Goal: Task Accomplishment & Management: Manage account settings

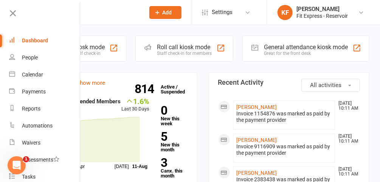
drag, startPoint x: 145, startPoint y: 148, endPoint x: 14, endPoint y: 12, distance: 188.1
click at [14, 12] on icon at bounding box center [13, 13] width 11 height 11
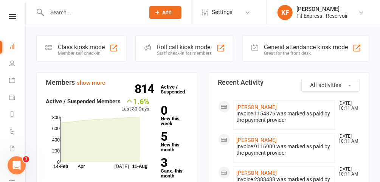
click at [15, 18] on link at bounding box center [12, 16] width 27 height 5
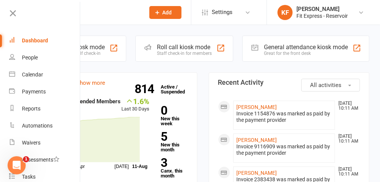
click at [12, 17] on icon at bounding box center [13, 13] width 11 height 11
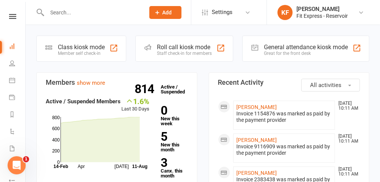
click at [12, 17] on icon at bounding box center [12, 16] width 7 height 5
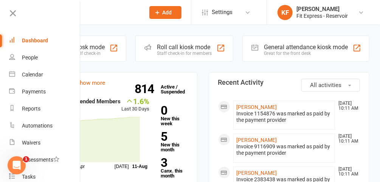
click at [13, 16] on icon at bounding box center [13, 13] width 11 height 11
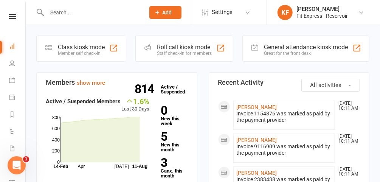
click at [359, 13] on icon at bounding box center [361, 12] width 6 height 6
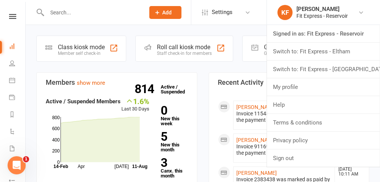
click at [328, 71] on link "Switch to: Fit Express - [GEOGRAPHIC_DATA]" at bounding box center [323, 69] width 113 height 17
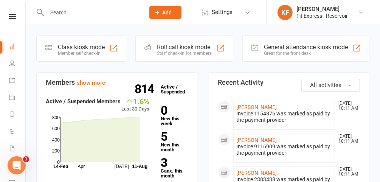
click at [114, 103] on div "1.6% Last 30 Days Active / Suspended Members Apr Jul Month 14-Feb 11-Aug 0 200 …" at bounding box center [98, 133] width 104 height 73
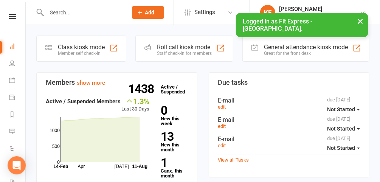
drag, startPoint x: 0, startPoint y: 0, endPoint x: 99, endPoint y: 12, distance: 99.9
click at [99, 12] on input "text" at bounding box center [83, 12] width 78 height 11
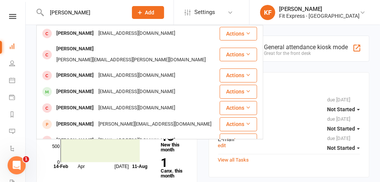
type input "joel petrie"
click at [101, 34] on div "joelpetrie@outlook.com" at bounding box center [136, 33] width 81 height 11
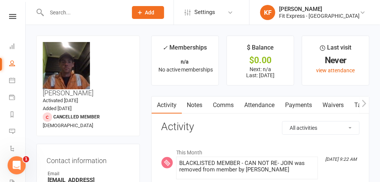
click at [299, 107] on link "Payments" at bounding box center [298, 104] width 37 height 17
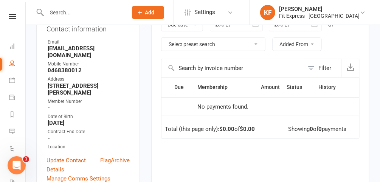
scroll to position [62, 0]
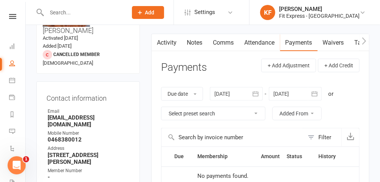
click at [193, 41] on link "Notes" at bounding box center [195, 42] width 26 height 17
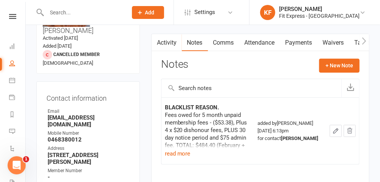
click at [351, 131] on icon "button" at bounding box center [350, 131] width 7 height 7
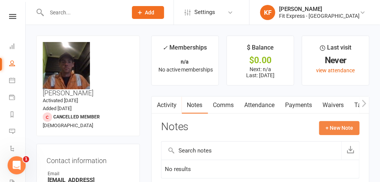
click at [331, 131] on button "+ New Note" at bounding box center [339, 128] width 40 height 14
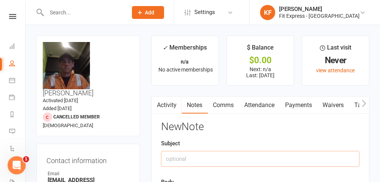
click at [235, 160] on input "text" at bounding box center [260, 159] width 199 height 16
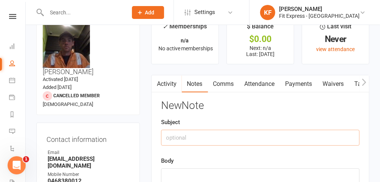
click at [322, 83] on link "Waivers" at bounding box center [334, 83] width 32 height 17
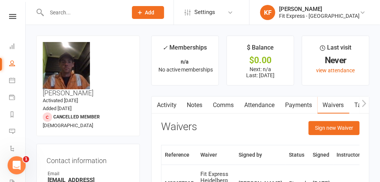
click at [196, 103] on link "Notes" at bounding box center [195, 104] width 26 height 17
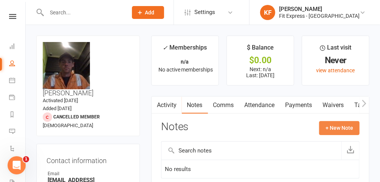
click at [351, 126] on button "+ New Note" at bounding box center [339, 128] width 40 height 14
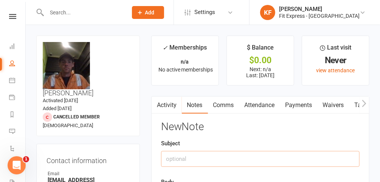
click at [218, 157] on input "text" at bounding box center [260, 159] width 199 height 16
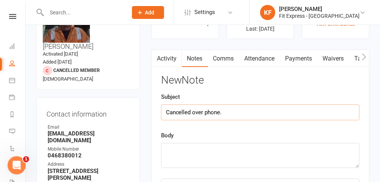
scroll to position [47, 0]
type input "Cancelled over phone."
click at [204, 153] on textarea at bounding box center [260, 155] width 199 height 25
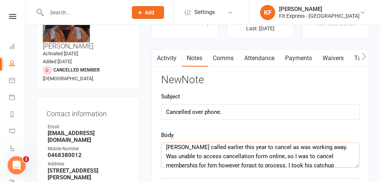
scroll to position [0, 0]
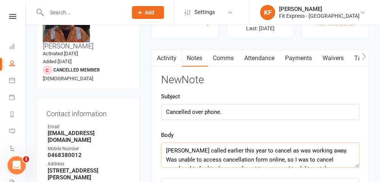
click at [316, 149] on textarea "Joel called earlier this year to cancel as was working away. Was unable to acce…" at bounding box center [260, 155] width 199 height 25
click at [328, 149] on textarea "Joel called earlier this year to cancel as was working away. He Was unable to a…" at bounding box center [260, 155] width 199 height 25
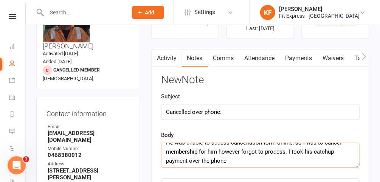
scroll to position [18, 0]
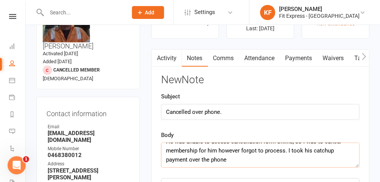
click at [266, 159] on textarea "Joel called earlier this year to cancel as was working away. He was unable to a…" at bounding box center [260, 155] width 199 height 25
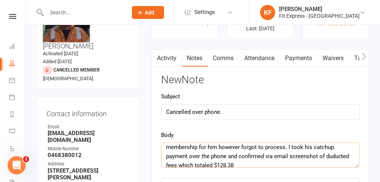
scroll to position [21, 0]
click at [238, 155] on textarea "Joel called earlier this year to cancel as was working away. He was unable to a…" at bounding box center [260, 155] width 199 height 25
click at [273, 156] on textarea "Joel called earlier this year to cancel as was working away. He was unable to a…" at bounding box center [260, 155] width 199 height 25
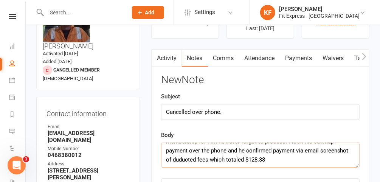
click at [319, 149] on textarea "Joel called earlier this year to cancel as was working away. He was unable to a…" at bounding box center [260, 155] width 199 height 25
click at [300, 158] on textarea "Joel called earlier this year to cancel as was working away. He was unable to a…" at bounding box center [260, 155] width 199 height 25
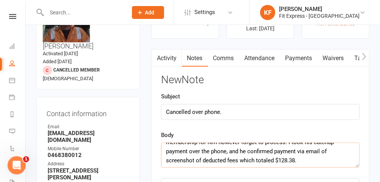
scroll to position [0, 0]
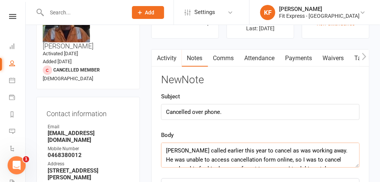
type textarea "Joel called earlier this year to cancel as was working away. He was unable to a…"
click at [230, 111] on input "Cancelled over phone." at bounding box center [260, 112] width 199 height 16
type input "C"
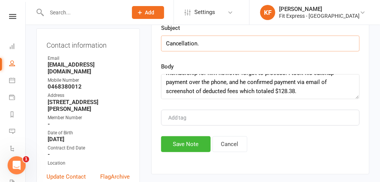
scroll to position [115, 0]
type input "Cancellation."
click at [197, 140] on button "Save Note" at bounding box center [186, 144] width 50 height 16
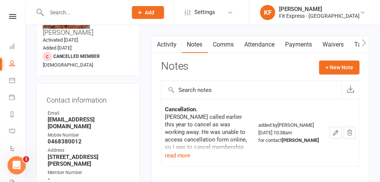
scroll to position [0, 0]
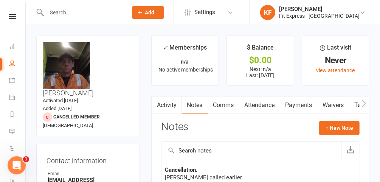
click at [9, 16] on icon at bounding box center [12, 16] width 7 height 5
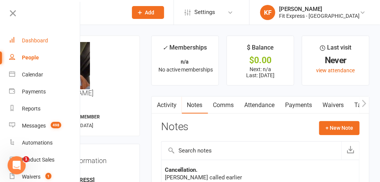
click at [39, 42] on div "Dashboard" at bounding box center [35, 40] width 26 height 6
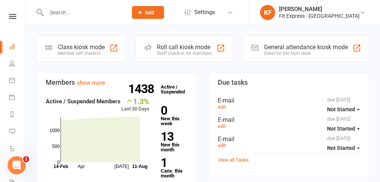
click at [362, 13] on icon at bounding box center [363, 12] width 6 height 6
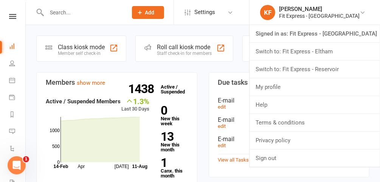
click at [333, 54] on link "Switch to: Fit Express - Eltham" at bounding box center [315, 51] width 131 height 17
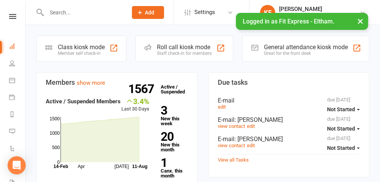
click at [358, 23] on button "×" at bounding box center [361, 21] width 14 height 16
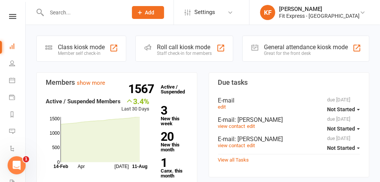
click at [362, 10] on icon at bounding box center [363, 12] width 6 height 6
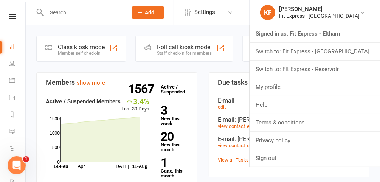
click at [328, 72] on link "Switch to: Fit Express - Reservoir" at bounding box center [315, 69] width 131 height 17
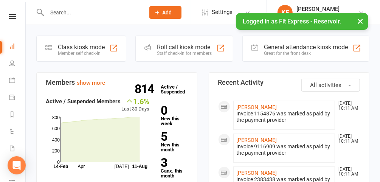
click at [362, 20] on button "×" at bounding box center [361, 21] width 14 height 16
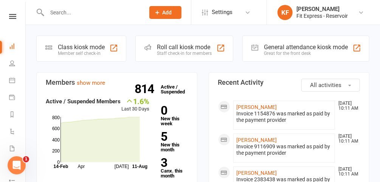
click at [81, 11] on input "text" at bounding box center [92, 12] width 95 height 11
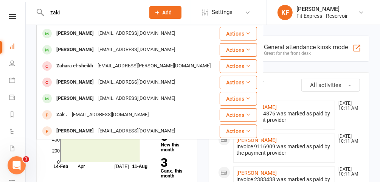
type input "zaki"
click at [75, 30] on div "ZAKI HARBA" at bounding box center [75, 33] width 42 height 11
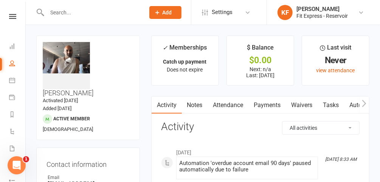
click at [307, 103] on link "Waivers" at bounding box center [302, 104] width 32 height 17
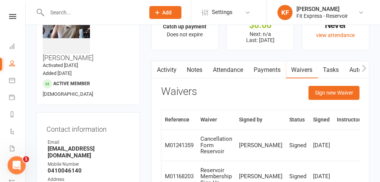
scroll to position [39, 0]
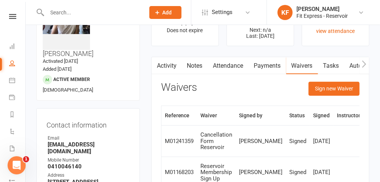
click at [196, 63] on link "Notes" at bounding box center [195, 65] width 26 height 17
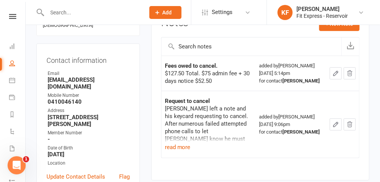
scroll to position [98, 0]
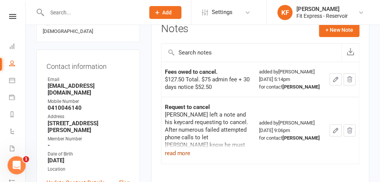
click at [178, 158] on button "read more" at bounding box center [178, 153] width 26 height 9
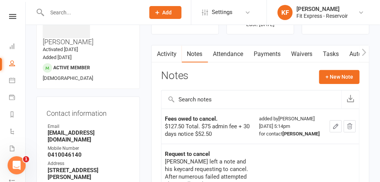
scroll to position [0, 0]
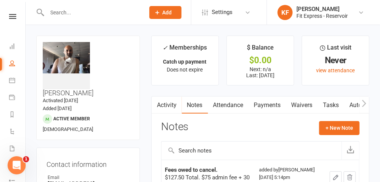
click at [366, 13] on link "KF Karl Faraj Fit Express - Reservoir" at bounding box center [323, 12] width 90 height 15
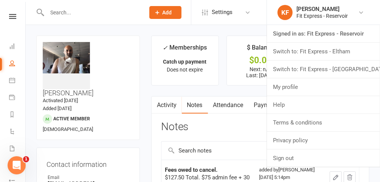
click at [337, 70] on link "Switch to: Fit Express - [GEOGRAPHIC_DATA]" at bounding box center [323, 69] width 113 height 17
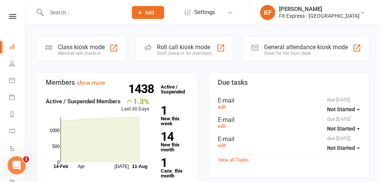
click at [13, 18] on icon at bounding box center [12, 16] width 7 height 5
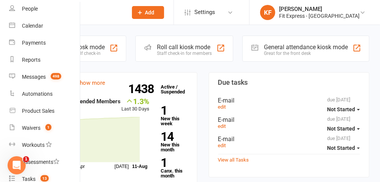
scroll to position [43, 0]
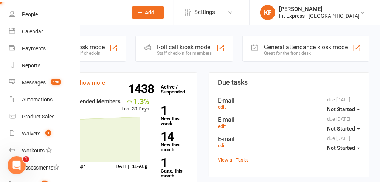
click at [363, 11] on icon at bounding box center [363, 12] width 6 height 6
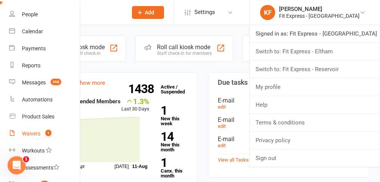
click at [34, 132] on div "Waivers" at bounding box center [31, 134] width 19 height 6
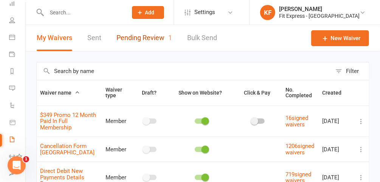
click at [143, 35] on link "Pending Review 1" at bounding box center [145, 38] width 56 height 26
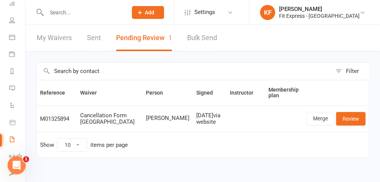
click at [179, 149] on td "Show 10 25 50 100 items per page" at bounding box center [203, 145] width 333 height 26
click at [321, 117] on link "Merge" at bounding box center [321, 119] width 28 height 14
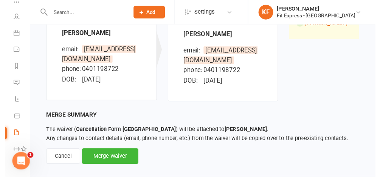
scroll to position [116, 0]
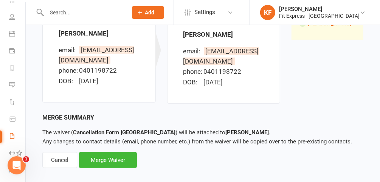
click at [117, 158] on div "Merge Waiver" at bounding box center [108, 160] width 58 height 16
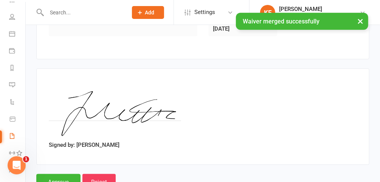
scroll to position [321, 0]
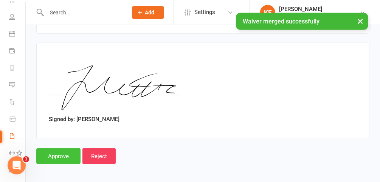
click at [52, 151] on input "Approve" at bounding box center [58, 156] width 44 height 16
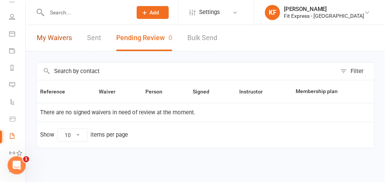
click at [42, 36] on link "My Waivers" at bounding box center [54, 38] width 35 height 26
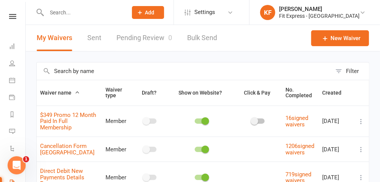
click at [13, 16] on icon at bounding box center [12, 16] width 7 height 5
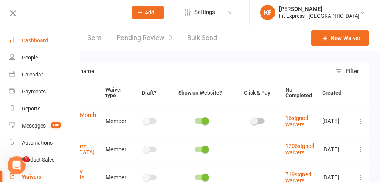
click at [39, 42] on div "Dashboard" at bounding box center [35, 40] width 26 height 6
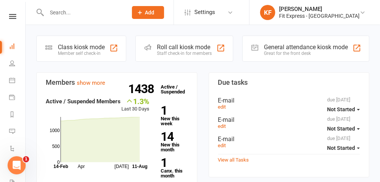
click at [361, 11] on icon at bounding box center [363, 12] width 6 height 6
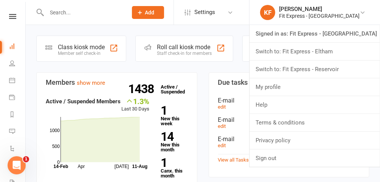
click at [347, 55] on link "Switch to: Fit Express - Eltham" at bounding box center [315, 51] width 131 height 17
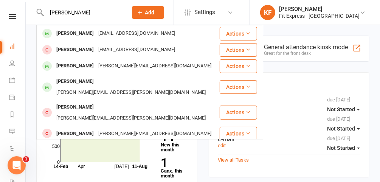
type input "[PERSON_NAME]"
click at [96, 34] on div "[EMAIL_ADDRESS][DOMAIN_NAME]" at bounding box center [136, 33] width 81 height 11
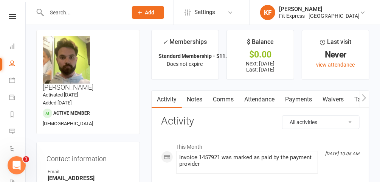
scroll to position [5, 0]
click at [294, 97] on link "Payments" at bounding box center [298, 99] width 37 height 17
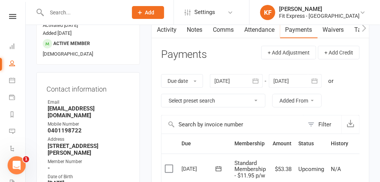
click at [238, 80] on div at bounding box center [236, 81] width 53 height 14
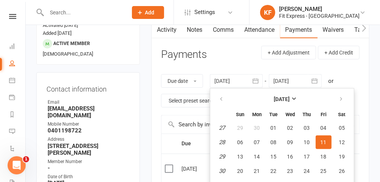
scroll to position [98, 0]
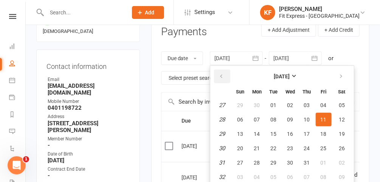
click at [222, 78] on icon "button" at bounding box center [221, 76] width 5 height 6
click at [274, 107] on button "01" at bounding box center [274, 105] width 16 height 14
type input "01 Apr 2025"
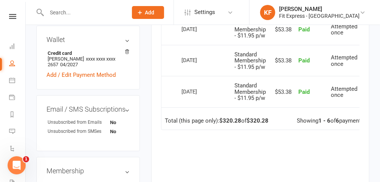
scroll to position [316, 0]
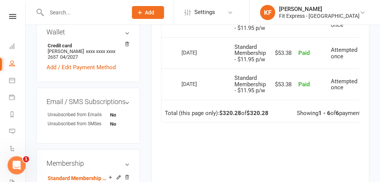
click at [128, 175] on icon at bounding box center [127, 177] width 4 height 4
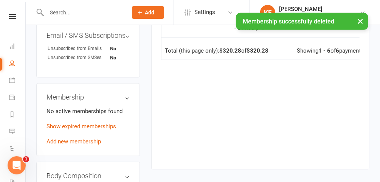
scroll to position [375, 0]
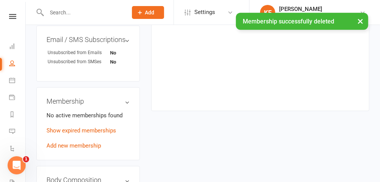
click at [85, 142] on link "Add new membership" at bounding box center [74, 145] width 54 height 7
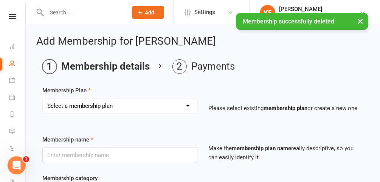
click at [154, 109] on select "Select a membership plan Create new Membership Plan Standard Membership 8.50pw …" at bounding box center [120, 105] width 154 height 15
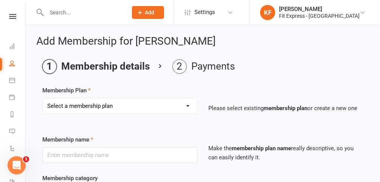
select select "25"
click at [43, 98] on select "Select a membership plan Create new Membership Plan Standard Membership 8.50pw …" at bounding box center [120, 105] width 154 height 15
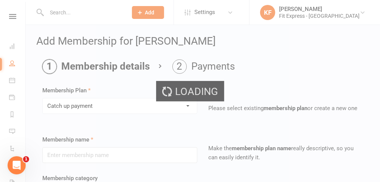
type input "Catch up payment"
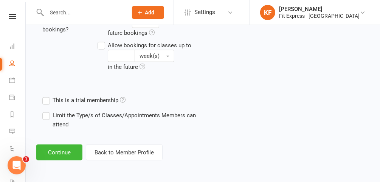
scroll to position [333, 0]
click at [63, 151] on button "Continue" at bounding box center [59, 153] width 46 height 16
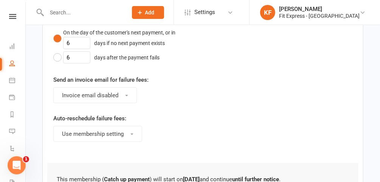
scroll to position [0, 0]
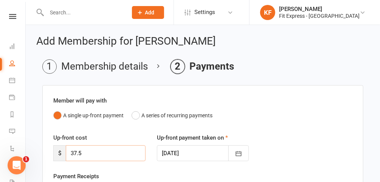
click at [111, 149] on input "37.5" at bounding box center [106, 153] width 80 height 16
type input "3"
type input "75"
click at [241, 152] on icon "button" at bounding box center [239, 153] width 6 height 5
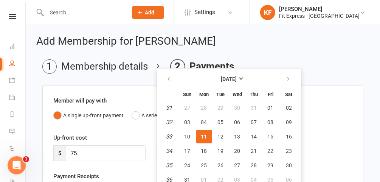
scroll to position [3, 0]
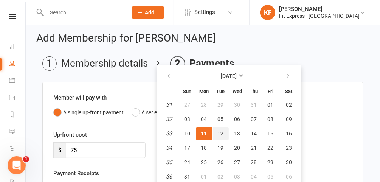
click at [222, 135] on span "12" at bounding box center [221, 134] width 6 height 6
type input "12 Aug 2025"
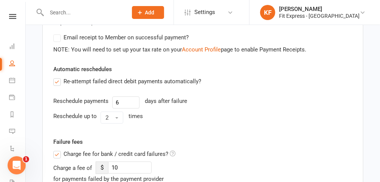
scroll to position [170, 0]
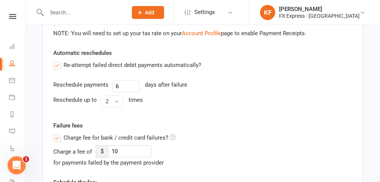
click at [56, 137] on label "Charge fee for bank / credit card failures?" at bounding box center [114, 137] width 122 height 9
click at [56, 133] on input "Charge fee for bank / credit card failures?" at bounding box center [114, 133] width 122 height 0
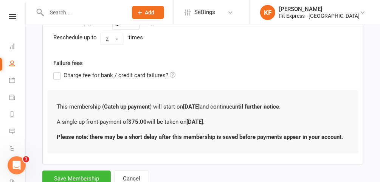
scroll to position [258, 0]
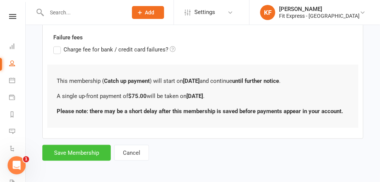
click at [80, 156] on button "Save Membership" at bounding box center [76, 153] width 68 height 16
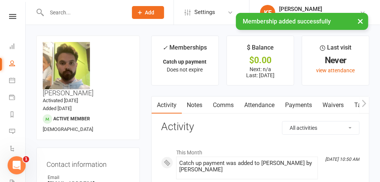
click at [196, 105] on link "Notes" at bounding box center [195, 104] width 26 height 17
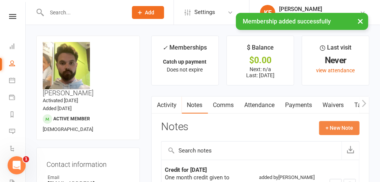
click at [342, 124] on button "+ New Note" at bounding box center [339, 128] width 40 height 14
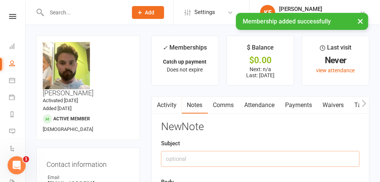
click at [237, 159] on input "text" at bounding box center [260, 159] width 199 height 16
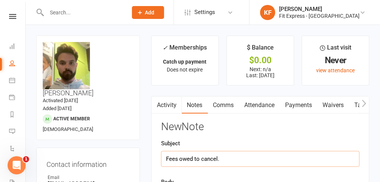
type input "Fees owed to cancel."
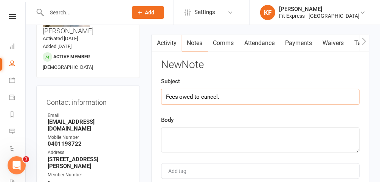
scroll to position [62, 0]
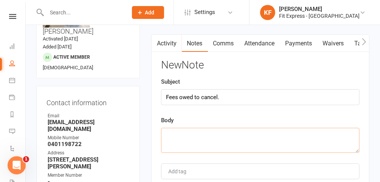
click at [206, 136] on textarea at bounding box center [260, 140] width 199 height 25
click at [216, 135] on textarea "$75 admin fee. Was backdated to original date it as" at bounding box center [260, 140] width 199 height 25
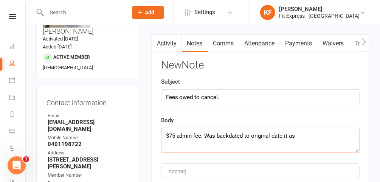
click at [213, 135] on textarea "$75 admin fee. Was backdated to original date it as" at bounding box center [260, 140] width 199 height 25
click at [214, 134] on textarea "$75 admin fee. Was backdated to original date it as" at bounding box center [260, 140] width 199 height 25
click at [331, 134] on textarea "$75 admin fee. Cancellation was backdated to original date it as" at bounding box center [260, 140] width 199 height 25
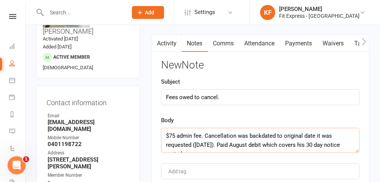
scroll to position [5, 0]
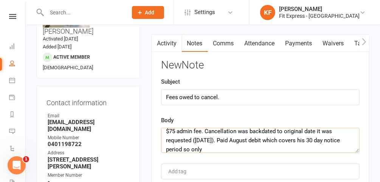
click at [221, 140] on textarea "$75 admin fee. Cancellation was backdated to original date it was requested (31…" at bounding box center [260, 140] width 199 height 25
click at [232, 137] on textarea "$75 admin fee. Cancellation was backdated to original date it was requested (31…" at bounding box center [260, 140] width 199 height 25
click at [240, 139] on textarea "$75 admin fee. Cancellation was backdated to original date it was requested (31…" at bounding box center [260, 140] width 199 height 25
click at [235, 146] on textarea "$75 admin fee. Cancellation was backdated to original date it was requested (31…" at bounding box center [260, 140] width 199 height 25
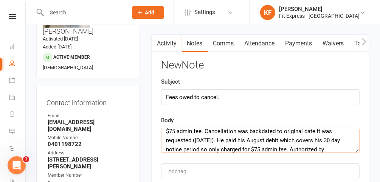
scroll to position [0, 0]
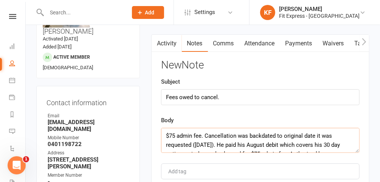
click at [202, 135] on textarea "$75 admin fee. Cancellation was backdated to original date it was requested (31…" at bounding box center [260, 140] width 199 height 25
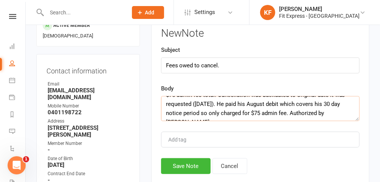
scroll to position [93, 0]
type textarea "$75 admin fee total. Cancellation was backdated to original date it was request…"
click at [181, 166] on button "Save Note" at bounding box center [186, 167] width 50 height 16
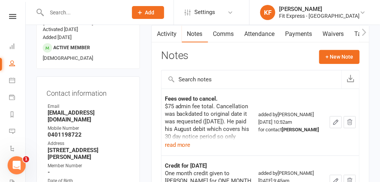
scroll to position [0, 0]
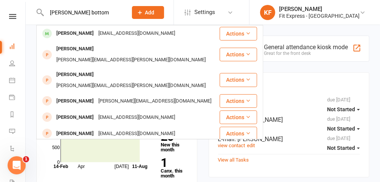
type input "[PERSON_NAME] bottom"
click at [129, 34] on div "[EMAIL_ADDRESS][DOMAIN_NAME]" at bounding box center [136, 33] width 81 height 11
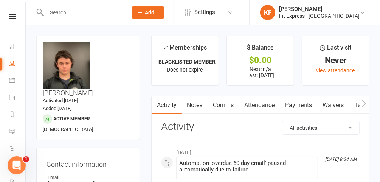
click at [10, 17] on icon at bounding box center [12, 16] width 7 height 5
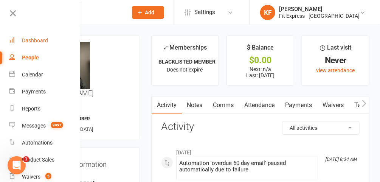
click at [46, 44] on div "Dashboard" at bounding box center [35, 40] width 26 height 6
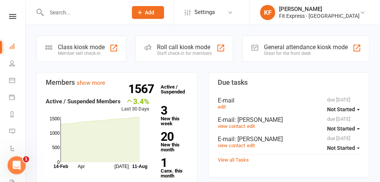
click at [363, 12] on icon at bounding box center [363, 12] width 6 height 6
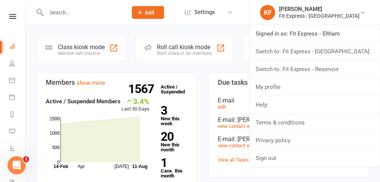
click at [344, 69] on link "Switch to: Fit Express - Reservoir" at bounding box center [315, 69] width 131 height 17
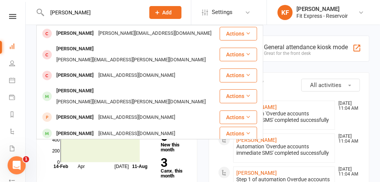
type input "natasha"
click at [96, 86] on div "Natasha grgurovic" at bounding box center [75, 91] width 42 height 11
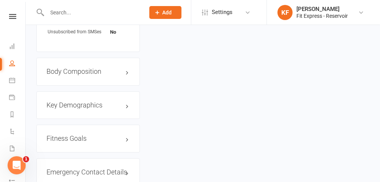
scroll to position [613, 0]
click at [96, 168] on h3 "Emergency Contact Details edit" at bounding box center [88, 172] width 83 height 8
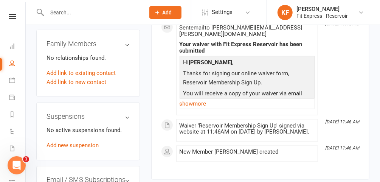
scroll to position [441, 0]
click at [9, 16] on icon at bounding box center [12, 16] width 7 height 5
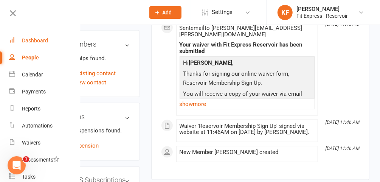
click at [36, 42] on div "Dashboard" at bounding box center [35, 40] width 26 height 6
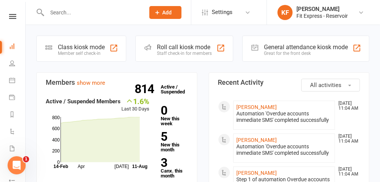
click at [10, 17] on icon at bounding box center [12, 16] width 7 height 5
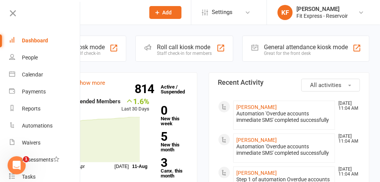
click at [40, 40] on div "Dashboard" at bounding box center [35, 40] width 26 height 6
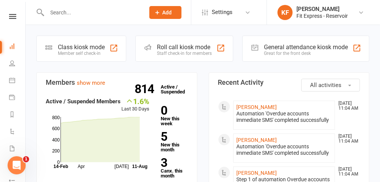
click at [10, 17] on icon at bounding box center [12, 16] width 7 height 5
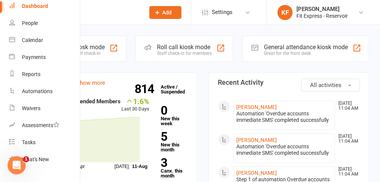
scroll to position [37, 0]
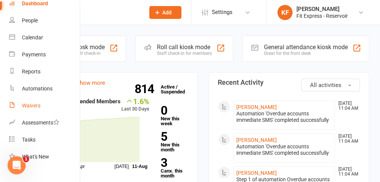
click at [32, 101] on link "Waivers" at bounding box center [45, 105] width 72 height 17
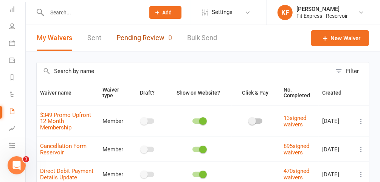
click at [149, 34] on link "Pending Review 0" at bounding box center [145, 38] width 56 height 26
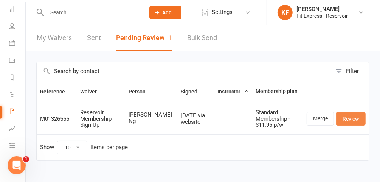
click at [351, 116] on link "Review" at bounding box center [351, 119] width 30 height 14
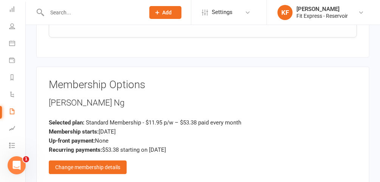
scroll to position [881, 0]
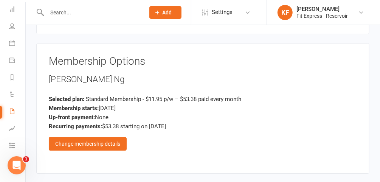
click at [103, 137] on div "Change membership details" at bounding box center [88, 144] width 78 height 14
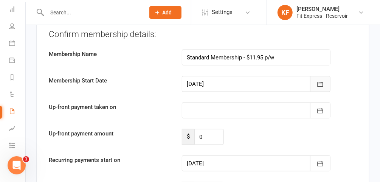
click at [320, 81] on icon "button" at bounding box center [321, 85] width 8 height 8
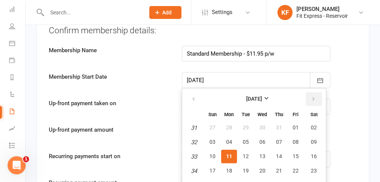
click at [315, 92] on button "button" at bounding box center [314, 99] width 16 height 14
click at [226, 124] on span "01" at bounding box center [229, 127] width 6 height 6
type input "01 Sep 2025"
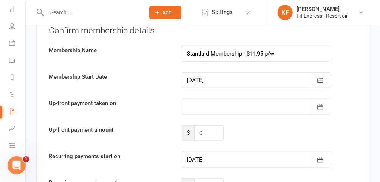
type input "01 Sep 2025"
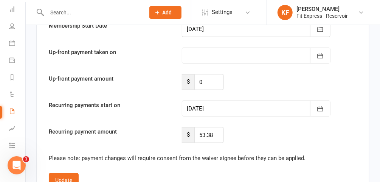
scroll to position [1465, 0]
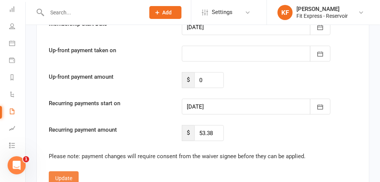
click at [54, 171] on button "Update" at bounding box center [64, 178] width 30 height 14
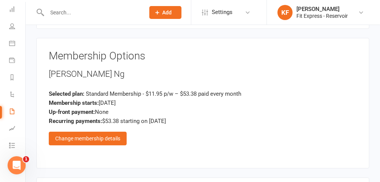
scroll to position [1164, 0]
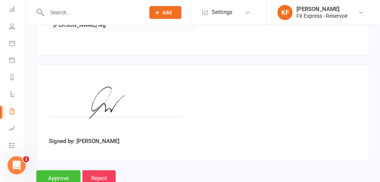
click at [59, 170] on input "Approve" at bounding box center [58, 178] width 44 height 16
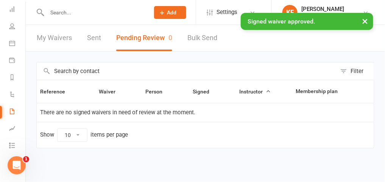
click at [92, 11] on input "text" at bounding box center [95, 12] width 100 height 11
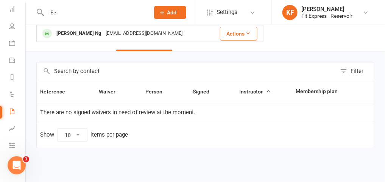
type input "Ee"
click at [103, 33] on div "munniezz@gmail.com" at bounding box center [143, 33] width 81 height 11
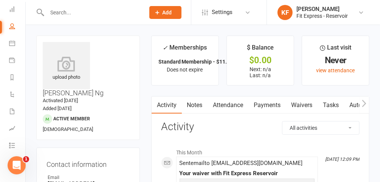
click at [78, 67] on icon at bounding box center [66, 63] width 47 height 15
click at [62, 62] on icon at bounding box center [66, 63] width 47 height 15
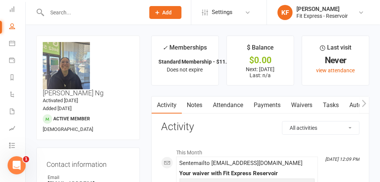
click at [271, 105] on link "Payments" at bounding box center [267, 104] width 37 height 17
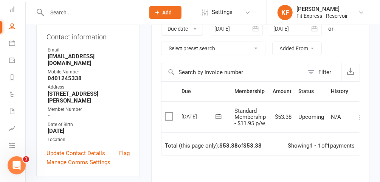
scroll to position [106, 0]
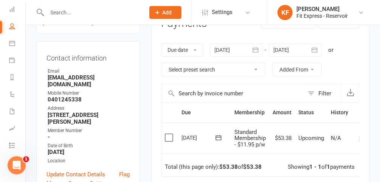
click at [286, 45] on div at bounding box center [295, 50] width 53 height 14
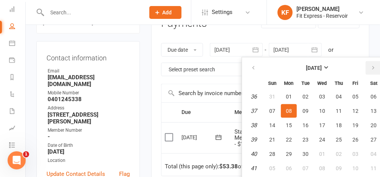
click at [378, 67] on button "button" at bounding box center [374, 68] width 16 height 14
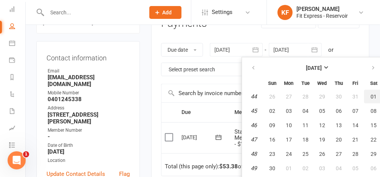
click at [371, 94] on span "01" at bounding box center [374, 97] width 6 height 6
type input "01 Nov 2025"
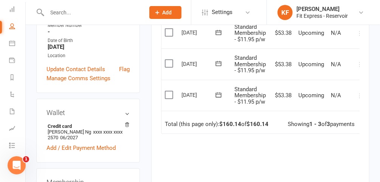
scroll to position [0, 7]
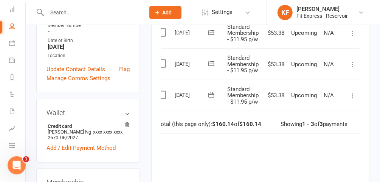
click at [352, 94] on icon at bounding box center [353, 96] width 8 height 8
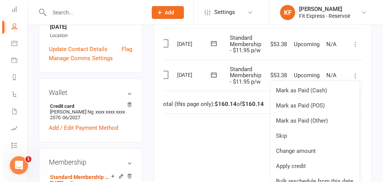
scroll to position [233, 0]
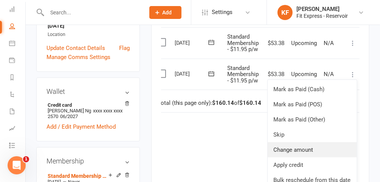
click at [303, 148] on link "Change amount" at bounding box center [312, 149] width 89 height 15
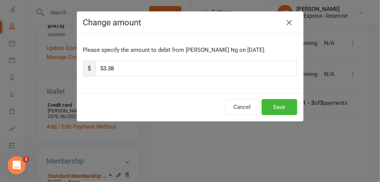
scroll to position [0, 5]
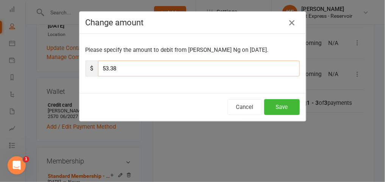
click at [185, 64] on input "53.38" at bounding box center [199, 69] width 202 height 16
type input "5"
type input "26.69"
click at [289, 104] on button "Save" at bounding box center [282, 107] width 36 height 16
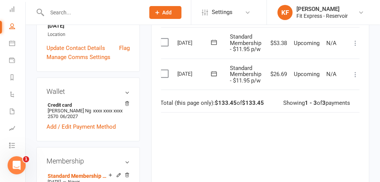
scroll to position [216, 0]
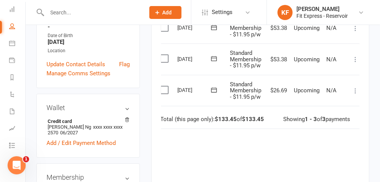
click at [356, 56] on icon at bounding box center [356, 60] width 8 height 8
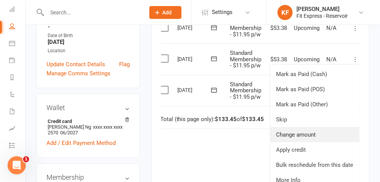
click at [318, 129] on link "Change amount" at bounding box center [315, 134] width 89 height 15
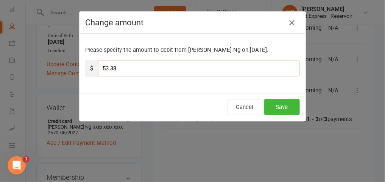
click at [155, 68] on input "53.38" at bounding box center [199, 69] width 202 height 16
type input "5"
type input "26.69"
click at [286, 106] on button "Save" at bounding box center [282, 107] width 36 height 16
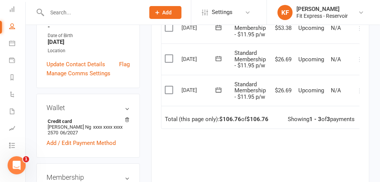
scroll to position [0, 0]
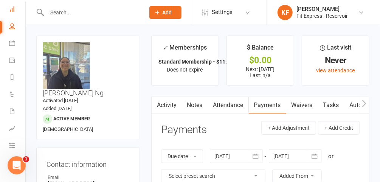
click at [14, 13] on link "Dashboard" at bounding box center [17, 10] width 17 height 17
